Goal: Task Accomplishment & Management: Use online tool/utility

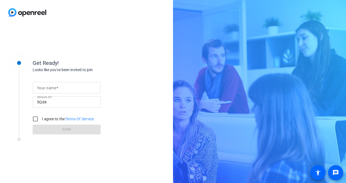
click at [58, 90] on span at bounding box center [57, 88] width 2 height 4
click at [58, 90] on input "Your name" at bounding box center [66, 88] width 59 height 7
type input "[PERSON_NAME]"
click at [36, 119] on input "I agree to the Terms Of Service" at bounding box center [35, 119] width 11 height 11
checkbox input "true"
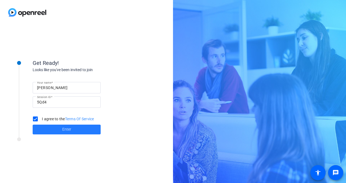
click at [66, 130] on span "Enter" at bounding box center [66, 130] width 9 height 6
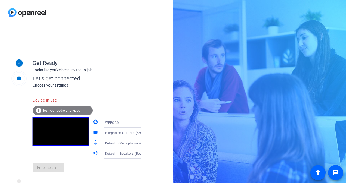
click at [67, 111] on span "Test your audio and video" at bounding box center [61, 111] width 38 height 4
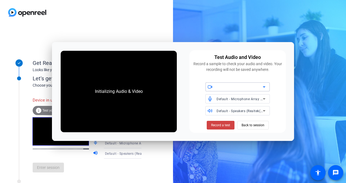
click at [248, 84] on div at bounding box center [240, 87] width 46 height 7
click at [234, 99] on span "Integrated Camera (5986:2142)" at bounding box center [235, 98] width 50 height 7
click at [241, 100] on span "Default - Microphone Array (AMD Audio Device)" at bounding box center [254, 99] width 75 height 4
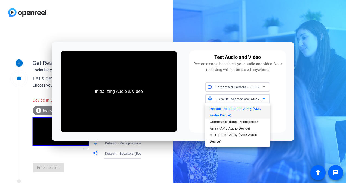
click at [287, 103] on div at bounding box center [173, 91] width 346 height 183
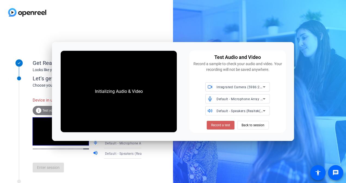
click at [222, 127] on span "Record a test" at bounding box center [220, 125] width 19 height 5
click at [247, 123] on span "Back to session" at bounding box center [253, 125] width 23 height 10
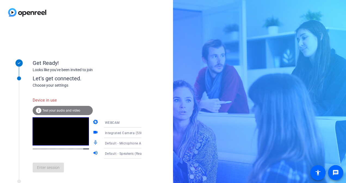
click at [121, 122] on div "WEBCAM" at bounding box center [125, 122] width 41 height 7
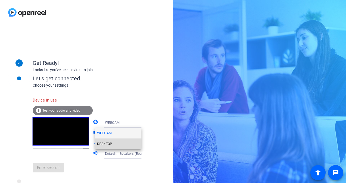
click at [117, 145] on mat-option "DESKTOP" at bounding box center [118, 144] width 47 height 11
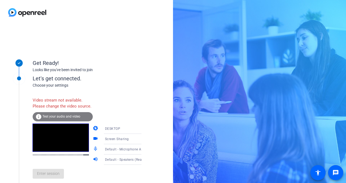
click at [126, 143] on div "Screen Sharing" at bounding box center [125, 139] width 41 height 7
click at [120, 156] on span "Screen Sharing" at bounding box center [108, 156] width 23 height 7
click at [116, 132] on div "DESKTOP" at bounding box center [125, 128] width 41 height 7
click at [112, 144] on mat-option "WEBCAM" at bounding box center [118, 145] width 47 height 11
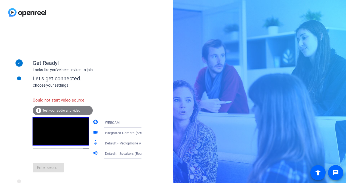
click at [56, 110] on span "Test your audio and video" at bounding box center [61, 111] width 38 height 4
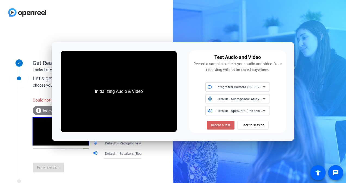
click at [220, 126] on span "Record a test" at bounding box center [220, 125] width 19 height 5
click at [263, 86] on icon at bounding box center [264, 87] width 7 height 7
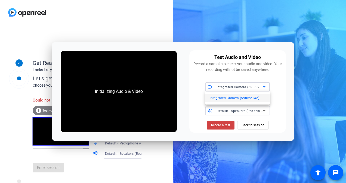
click at [250, 99] on span "Integrated Camera (5986:2142)" at bounding box center [235, 98] width 50 height 7
click at [234, 99] on span "Default - Microphone Array (AMD Audio Device)" at bounding box center [254, 99] width 75 height 4
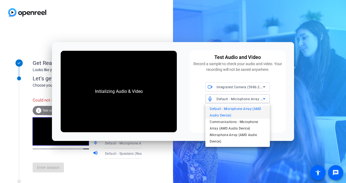
click at [290, 105] on div at bounding box center [173, 91] width 346 height 183
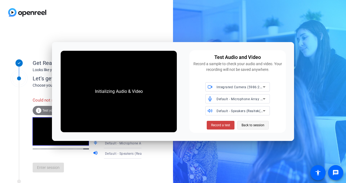
click at [258, 125] on span "Back to session" at bounding box center [253, 125] width 23 height 10
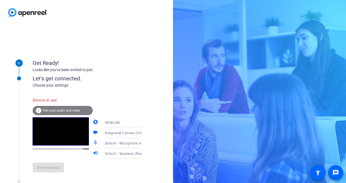
click at [116, 122] on div "WEBCAM" at bounding box center [125, 122] width 41 height 7
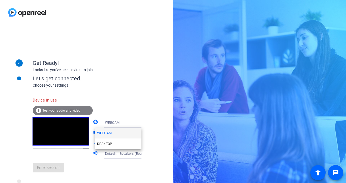
click at [128, 102] on div at bounding box center [173, 91] width 346 height 183
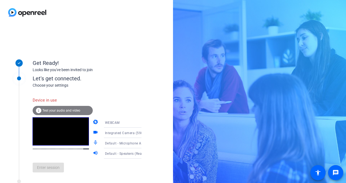
click at [121, 135] on span "Integrated Camera (5986:2142)" at bounding box center [130, 133] width 51 height 4
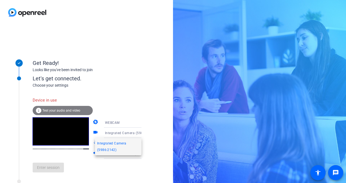
click at [119, 122] on div at bounding box center [173, 91] width 346 height 183
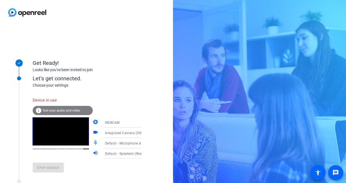
click at [119, 122] on div "WEBCAM" at bounding box center [125, 122] width 41 height 7
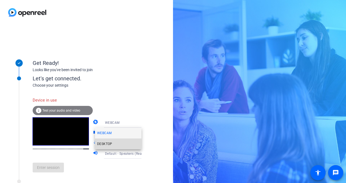
click at [114, 144] on mat-option "DESKTOP" at bounding box center [118, 144] width 47 height 11
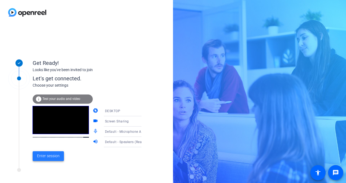
click at [49, 157] on span "Enter session" at bounding box center [48, 156] width 23 height 6
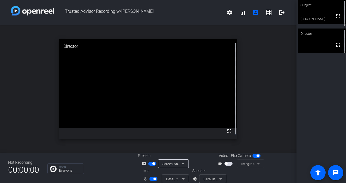
scroll to position [6, 0]
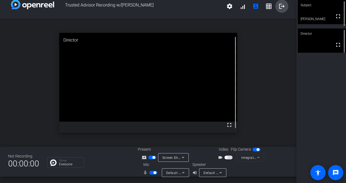
click at [279, 7] on mat-icon "logout" at bounding box center [282, 6] width 7 height 7
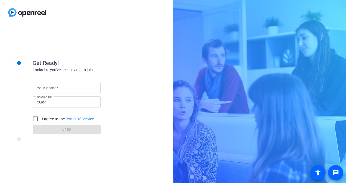
click at [56, 87] on span at bounding box center [57, 88] width 2 height 4
click at [56, 87] on input "Your name" at bounding box center [66, 88] width 59 height 7
type input "[PERSON_NAME]"
click at [35, 119] on input "I agree to the Terms Of Service" at bounding box center [35, 119] width 11 height 11
checkbox input "true"
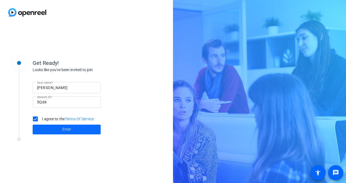
click at [68, 128] on span "Enter" at bounding box center [66, 130] width 9 height 6
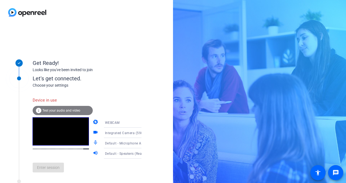
click at [112, 122] on span "WEBCAM" at bounding box center [112, 123] width 15 height 4
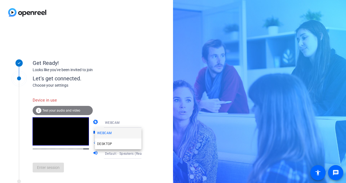
click at [113, 133] on mat-option "WEBCAM" at bounding box center [118, 133] width 47 height 11
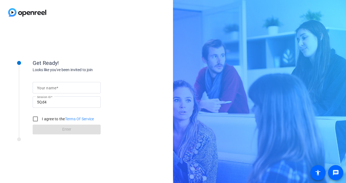
click at [53, 88] on mat-label "Your name" at bounding box center [46, 88] width 19 height 4
click at [53, 88] on input "Your name" at bounding box center [66, 88] width 59 height 7
type input "[PERSON_NAME]"
click at [34, 119] on input "I agree to the Terms Of Service" at bounding box center [35, 119] width 11 height 11
checkbox input "true"
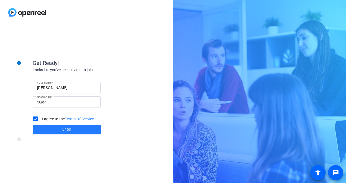
click at [63, 130] on span "Enter" at bounding box center [66, 130] width 9 height 6
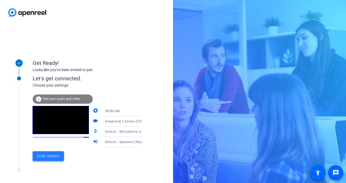
click at [45, 155] on span "Enter session" at bounding box center [48, 156] width 23 height 6
